Goal: Communication & Community: Connect with others

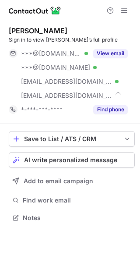
scroll to position [211, 140]
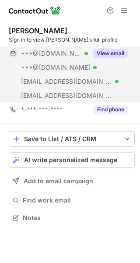
click at [111, 56] on button "View email" at bounding box center [110, 53] width 35 height 9
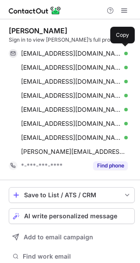
scroll to position [267, 134]
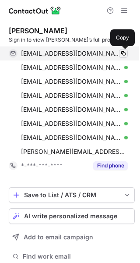
click at [123, 55] on span at bounding box center [123, 53] width 7 height 7
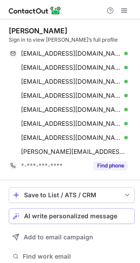
click at [56, 214] on span "AI write personalized message" at bounding box center [70, 215] width 93 height 7
click at [51, 218] on div "Loading..." at bounding box center [78, 215] width 105 height 7
click at [64, 217] on span "AI write personalized message" at bounding box center [70, 215] width 93 height 7
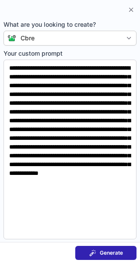
click at [110, 248] on button "Generate" at bounding box center [105, 252] width 61 height 14
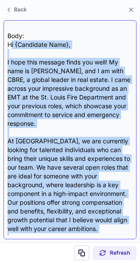
scroll to position [26, 0]
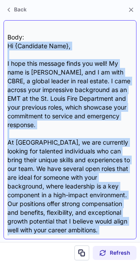
drag, startPoint x: 84, startPoint y: 204, endPoint x: 7, endPoint y: 35, distance: 186.2
click at [7, 35] on div "Subject: Exciting Opportunities at CBRE Body: Hi {Candidate Name}, I hope this …" at bounding box center [70, 129] width 133 height 219
copy div "Hi {Candidate Name}, I hope this message finds you well! My name is Mike, and I…"
